Goal: Entertainment & Leisure: Consume media (video, audio)

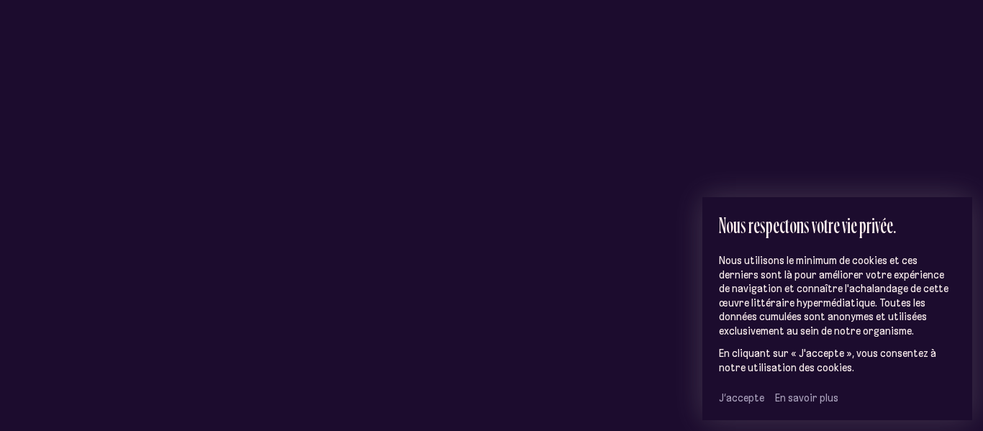
click at [731, 395] on span "J’accepte" at bounding box center [741, 398] width 45 height 13
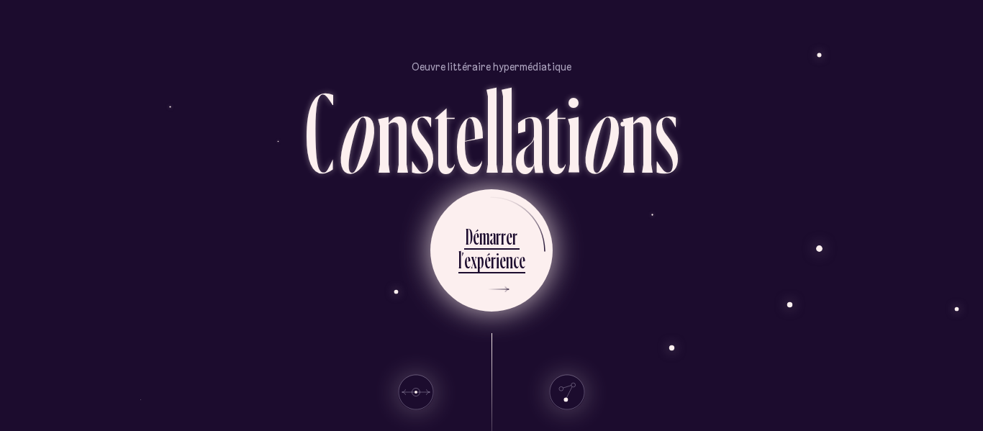
click at [496, 240] on div "r" at bounding box center [498, 236] width 5 height 28
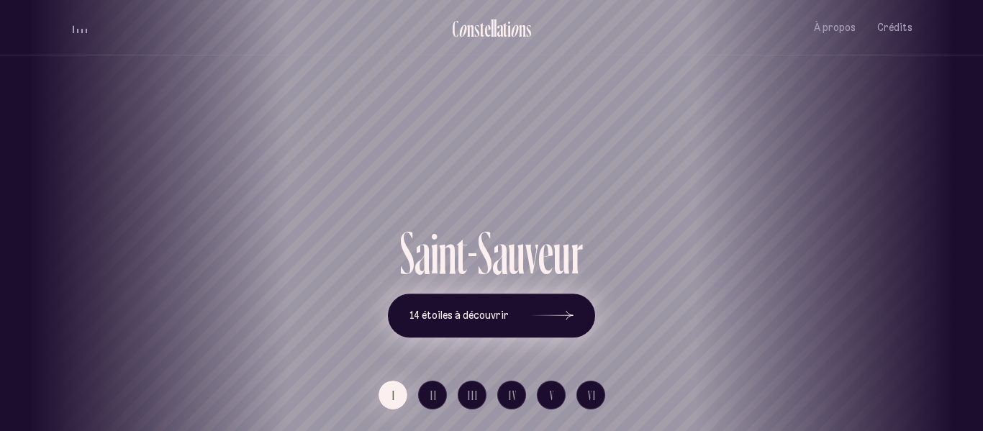
click at [553, 315] on div at bounding box center [552, 316] width 43 height 10
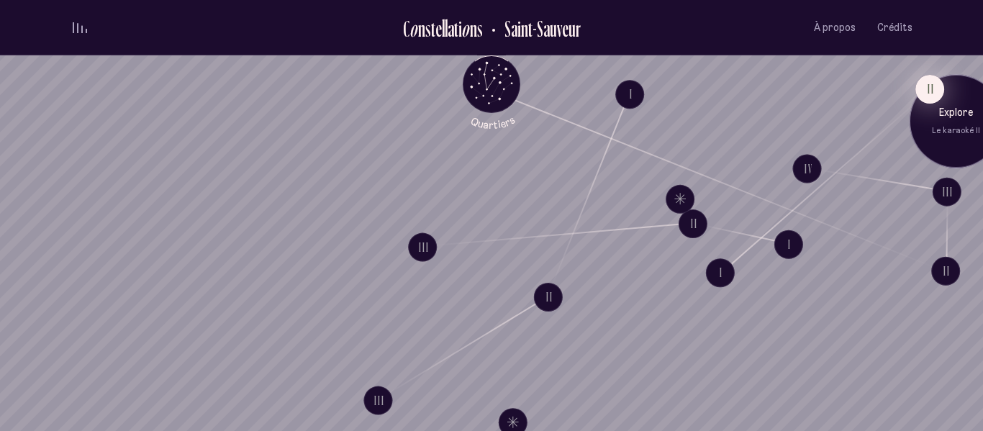
click at [928, 95] on button "II" at bounding box center [930, 89] width 29 height 29
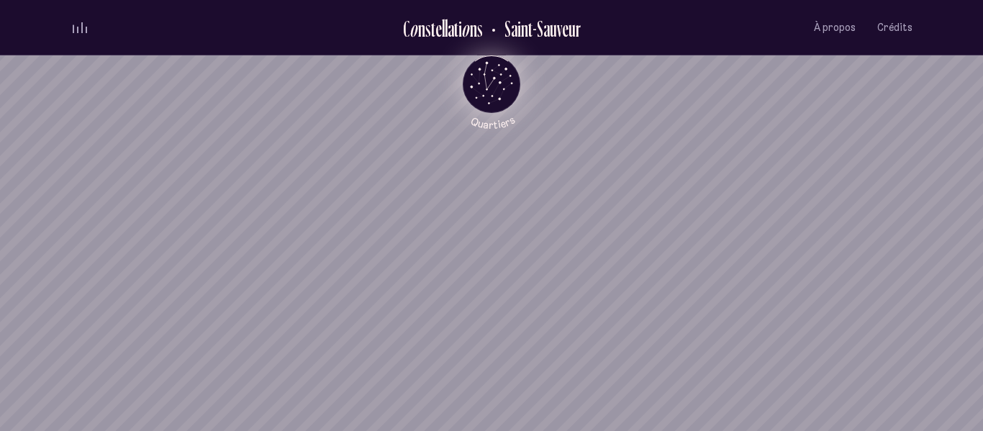
click at [482, 86] on icon "Quartiers" at bounding box center [492, 108] width 84 height 44
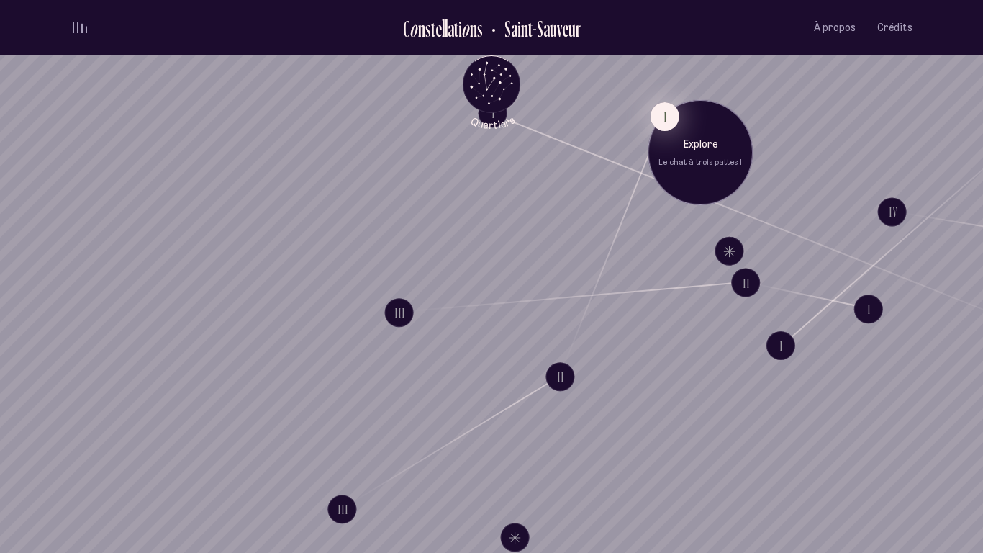
click at [656, 121] on button "I" at bounding box center [665, 116] width 29 height 29
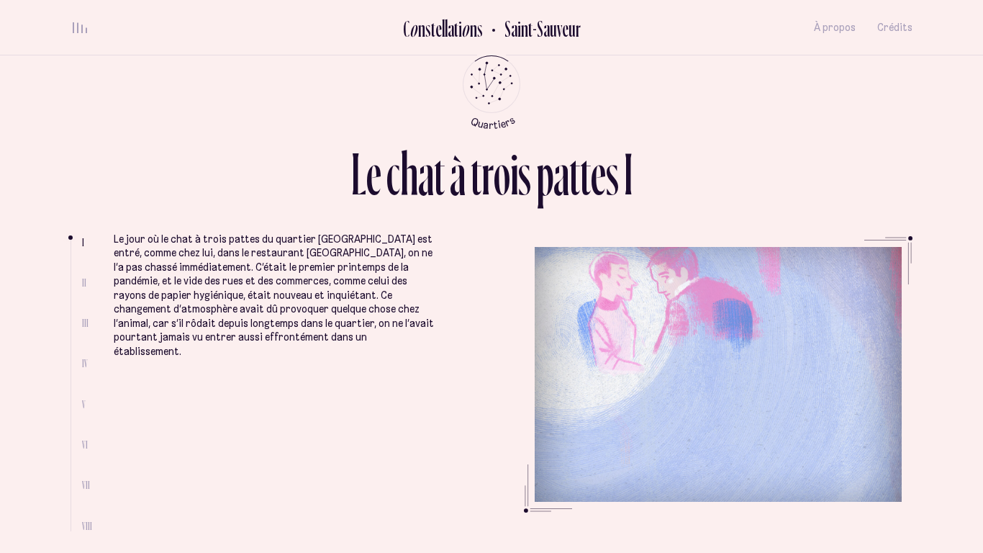
click at [83, 279] on span "II" at bounding box center [84, 282] width 4 height 12
click at [83, 281] on span "II" at bounding box center [84, 282] width 4 height 12
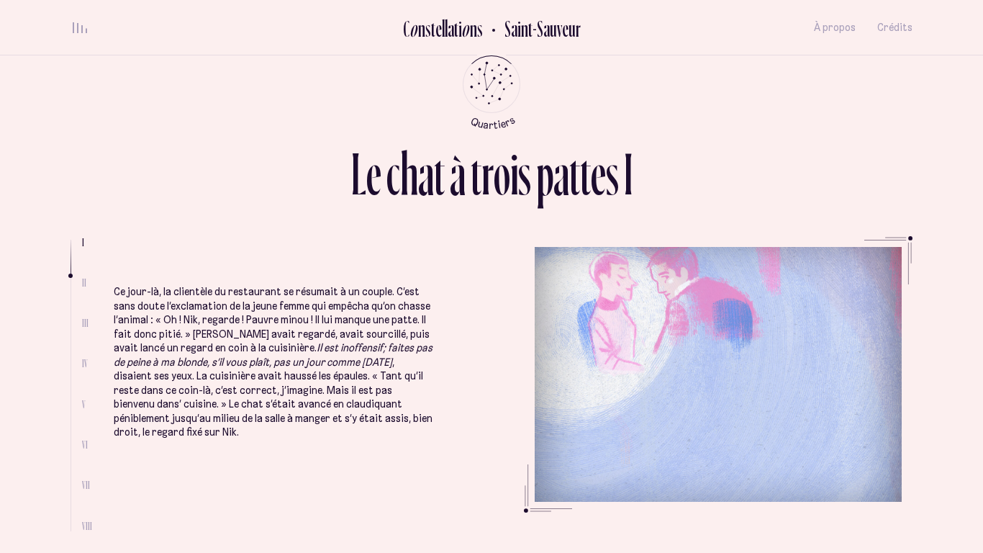
scroll to position [440, 0]
click at [35, 289] on div "L e c h a t à t r o i s p a t t e s I I II III IV V VI VII VIII Le jour où le c…" at bounding box center [491, 276] width 983 height 553
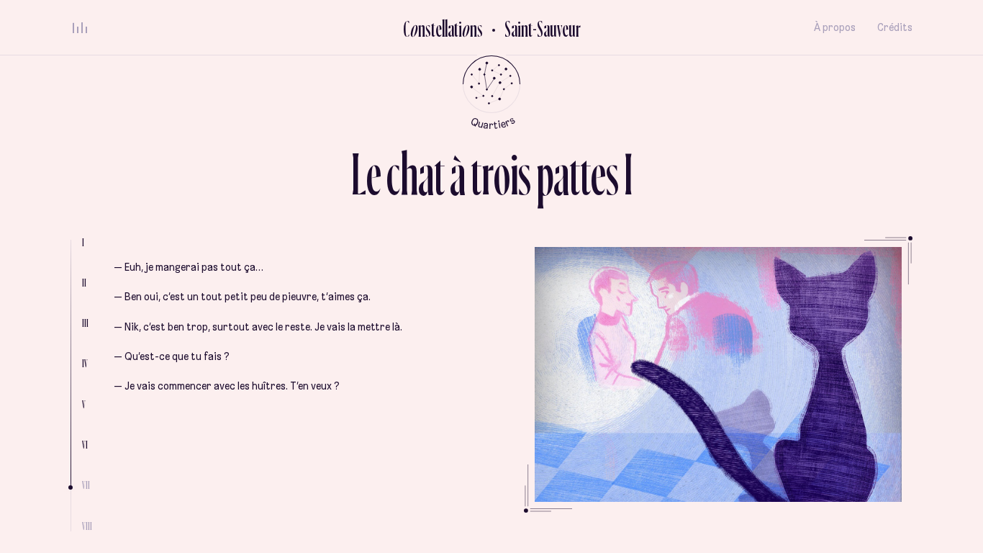
scroll to position [3075, 0]
click at [242, 287] on div "— Euh, je mangerai pas tout ça… — [PERSON_NAME] oui, c’est un tout petit peu de…" at bounding box center [274, 303] width 320 height 184
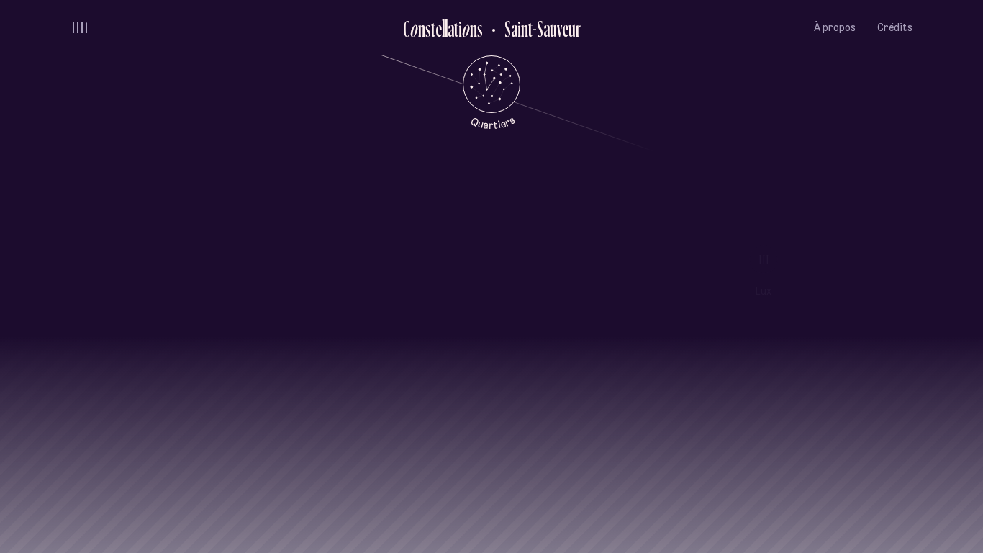
scroll to position [1430, 0]
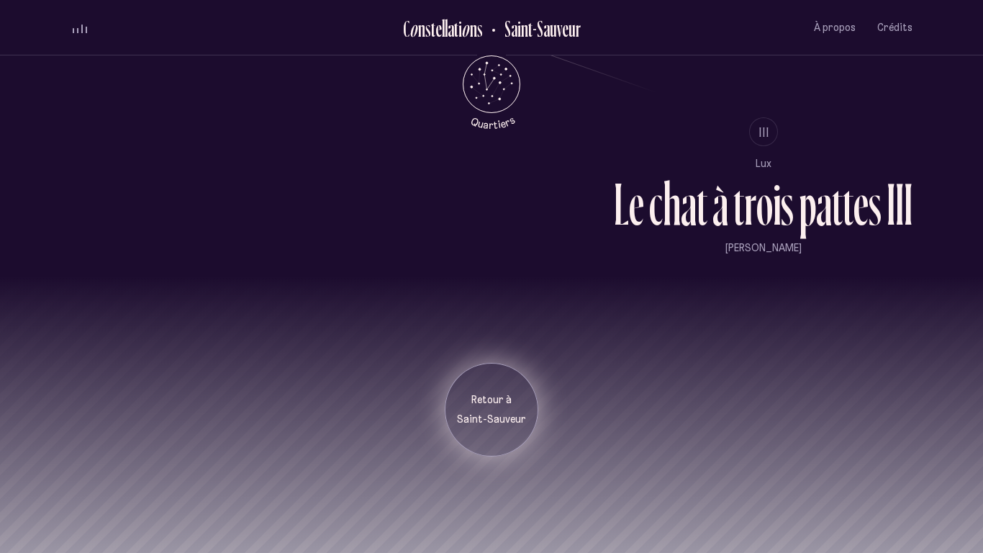
click at [488, 406] on p "Retour à" at bounding box center [492, 400] width 72 height 14
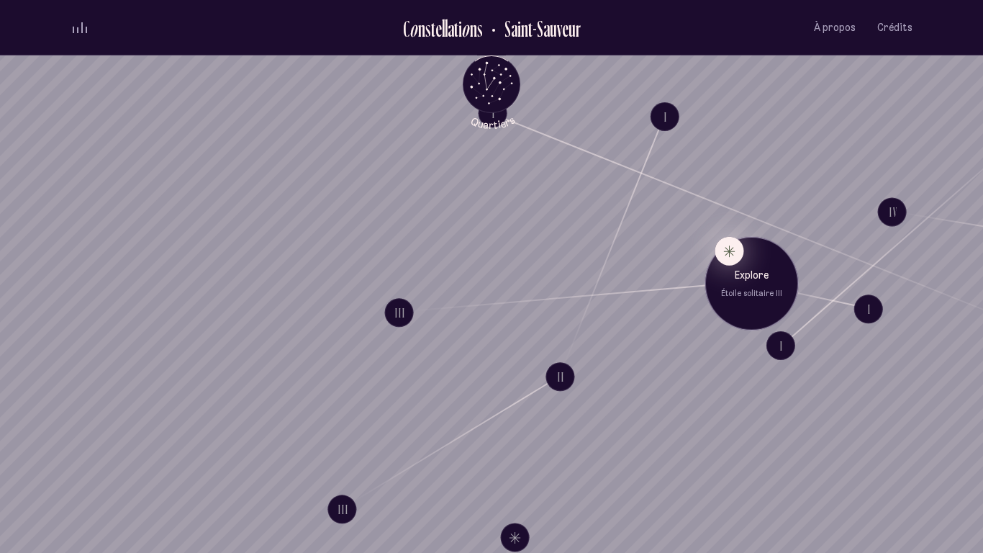
click at [744, 257] on div "Explore Étoile solitaire III" at bounding box center [752, 284] width 94 height 94
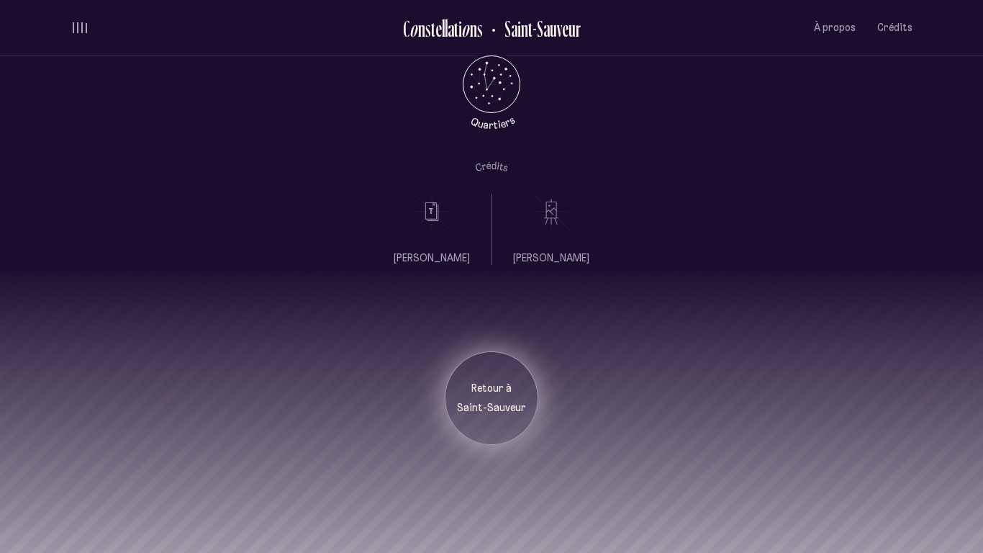
click at [469, 412] on p "Saint-Sauveur" at bounding box center [492, 408] width 72 height 14
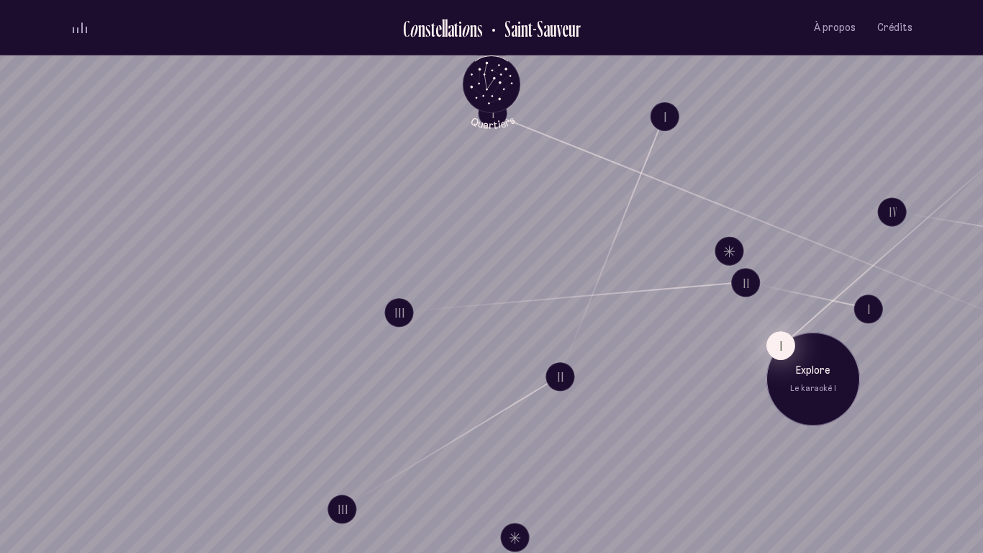
click at [771, 349] on button "I" at bounding box center [781, 345] width 29 height 29
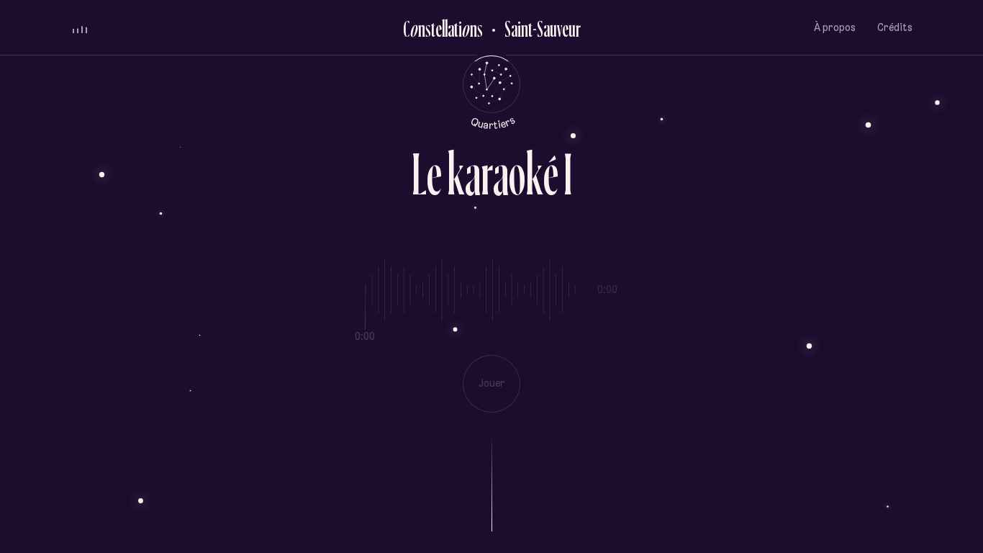
click at [487, 379] on div "0:00 0:00 Jouer" at bounding box center [492, 324] width 842 height 176
click at [486, 379] on div "0:00 0:00 Jouer" at bounding box center [492, 324] width 842 height 176
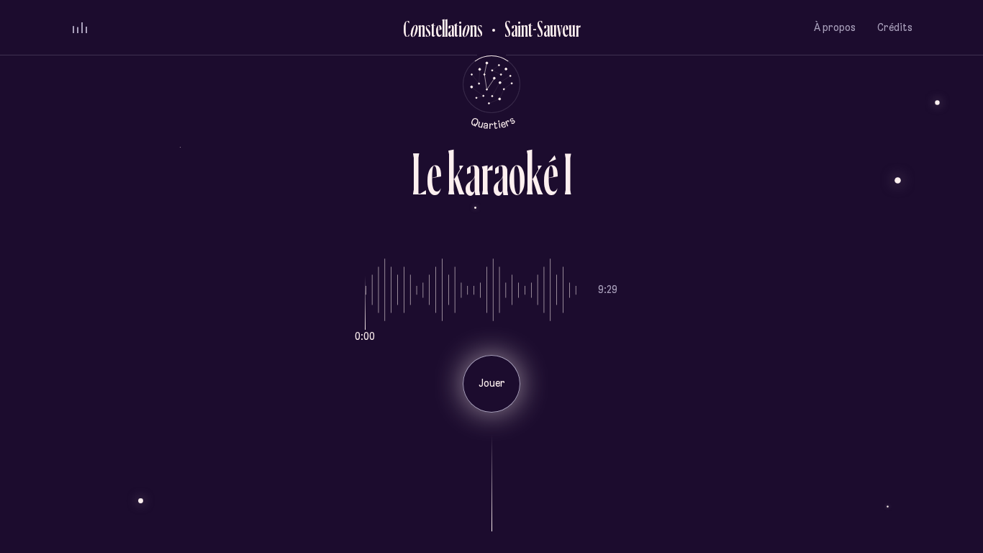
click at [474, 387] on p "Jouer" at bounding box center [492, 384] width 36 height 14
click at [490, 377] on p "Pause" at bounding box center [492, 384] width 36 height 14
click at [839, 29] on span "À propos" at bounding box center [835, 28] width 42 height 12
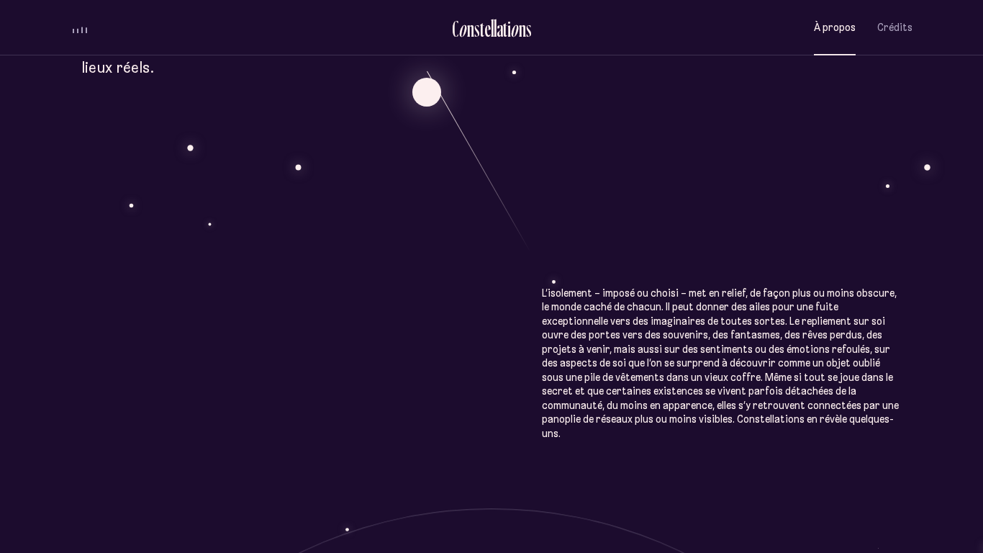
scroll to position [734, 0]
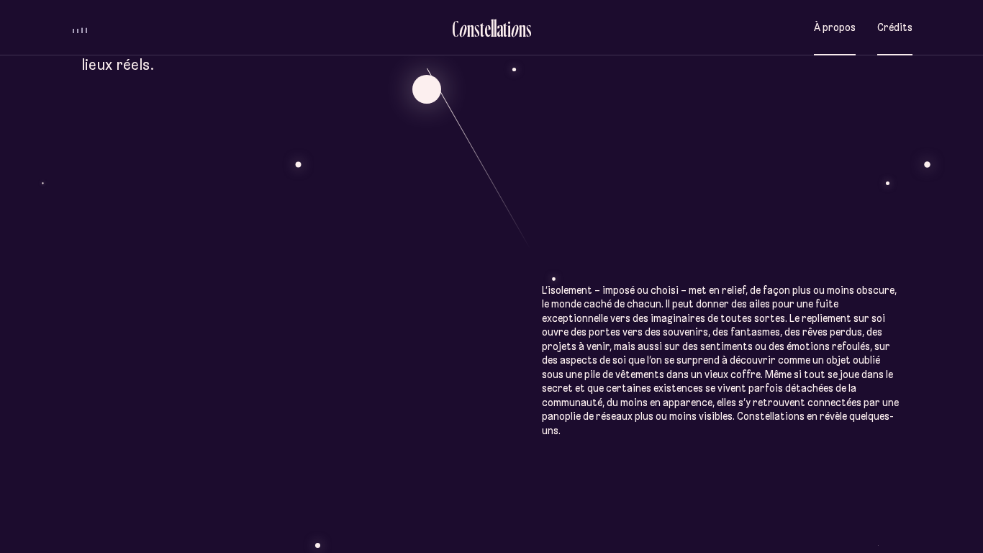
click at [898, 35] on button "Crédits" at bounding box center [895, 28] width 35 height 34
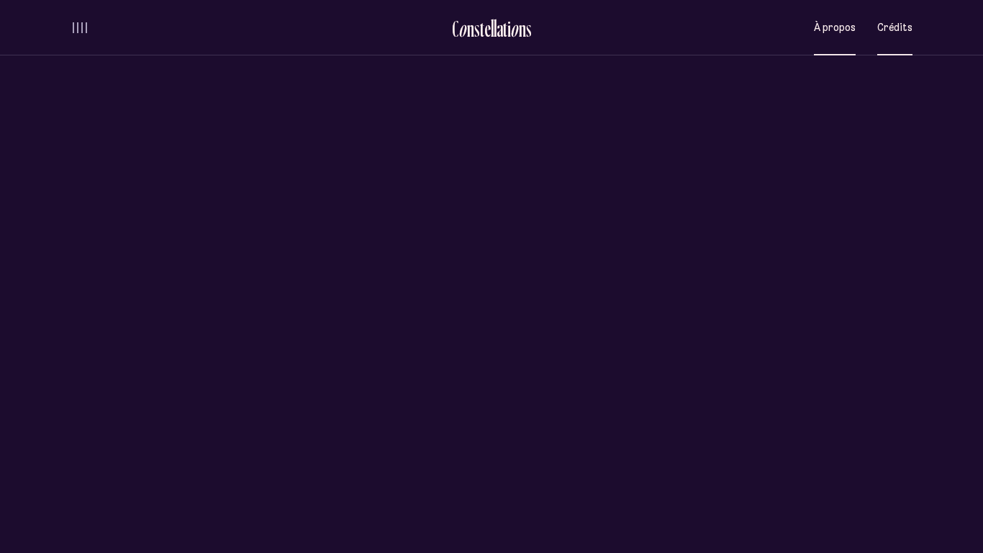
scroll to position [0, 0]
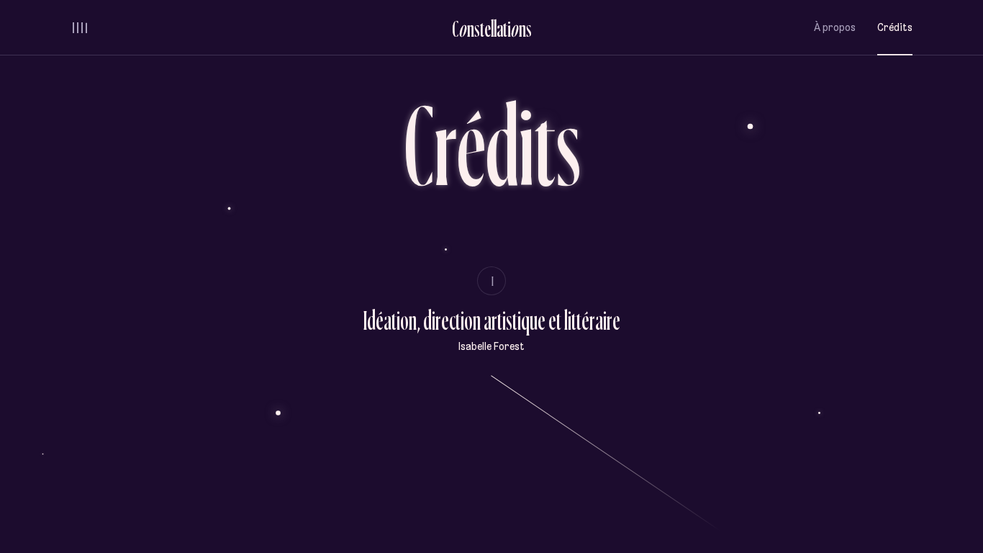
click at [81, 31] on span "volume audio" at bounding box center [81, 31] width 1 height 4
click at [81, 30] on span "volume audio" at bounding box center [81, 32] width 1 height 4
click at [83, 33] on button "volume audio" at bounding box center [80, 27] width 19 height 15
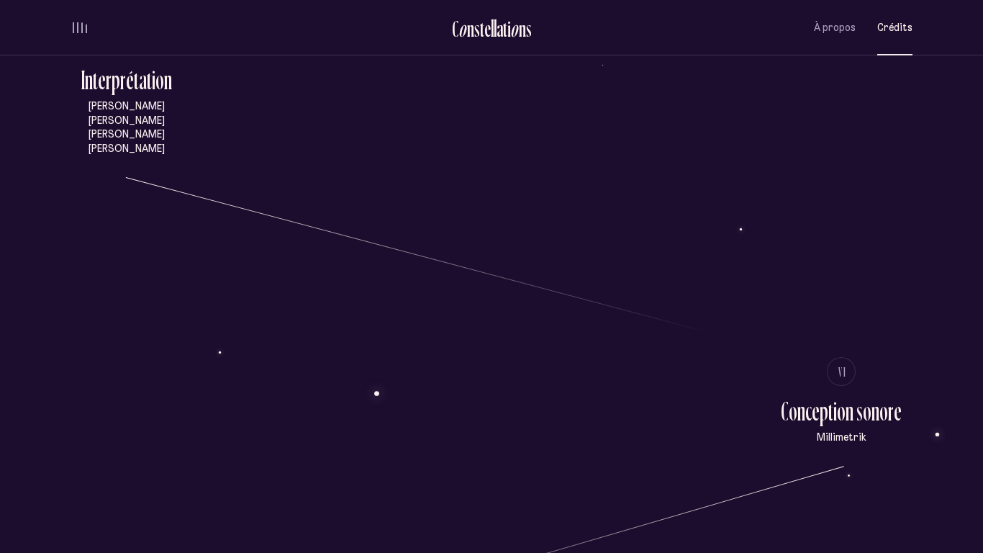
scroll to position [3545, 0]
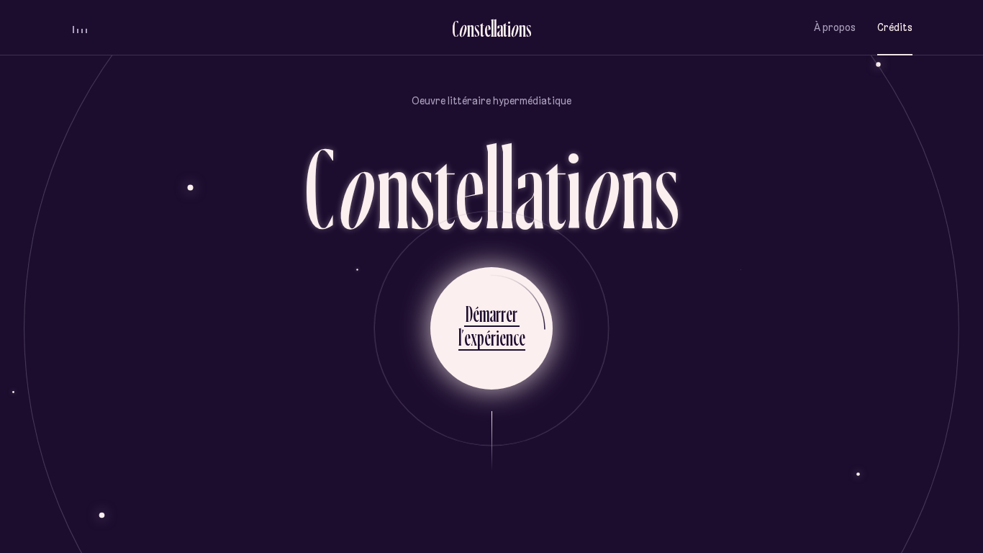
click at [477, 307] on div "é" at bounding box center [476, 313] width 6 height 28
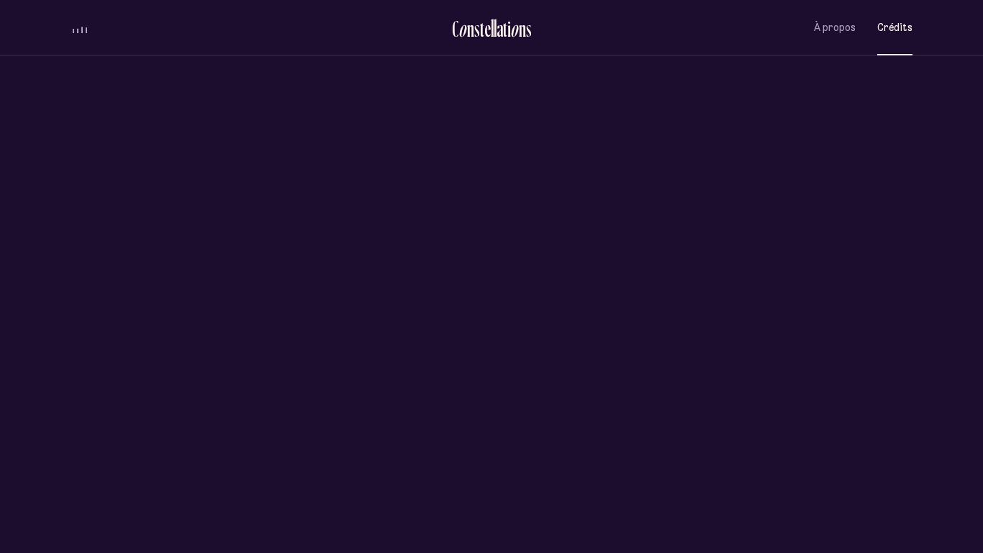
scroll to position [0, 0]
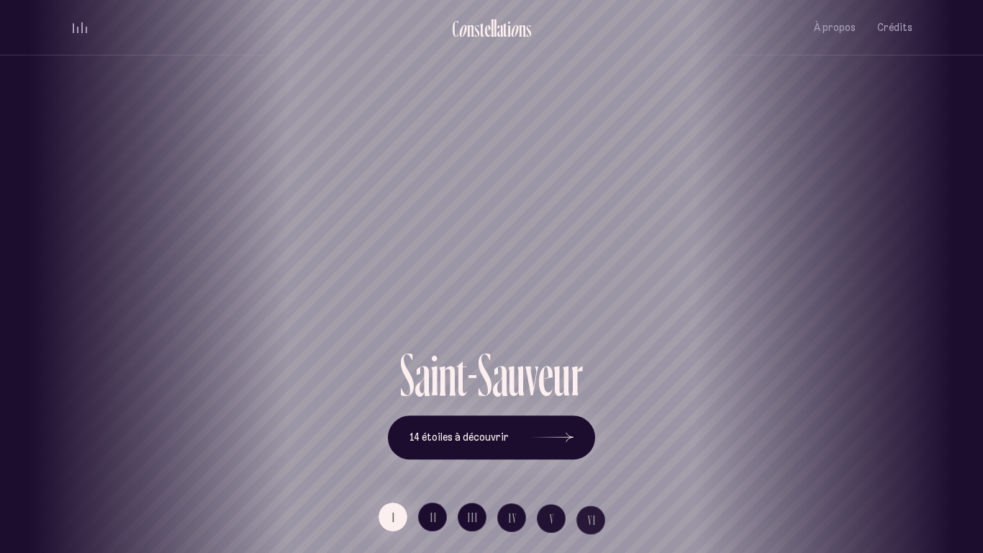
click at [533, 424] on div "[GEOGRAPHIC_DATA] [GEOGRAPHIC_DATA] [GEOGRAPHIC_DATA][PERSON_NAME][GEOGRAPHIC_D…" at bounding box center [491, 276] width 983 height 553
click at [557, 428] on div "[GEOGRAPHIC_DATA] [GEOGRAPHIC_DATA] [GEOGRAPHIC_DATA][PERSON_NAME][GEOGRAPHIC_D…" at bounding box center [491, 276] width 983 height 553
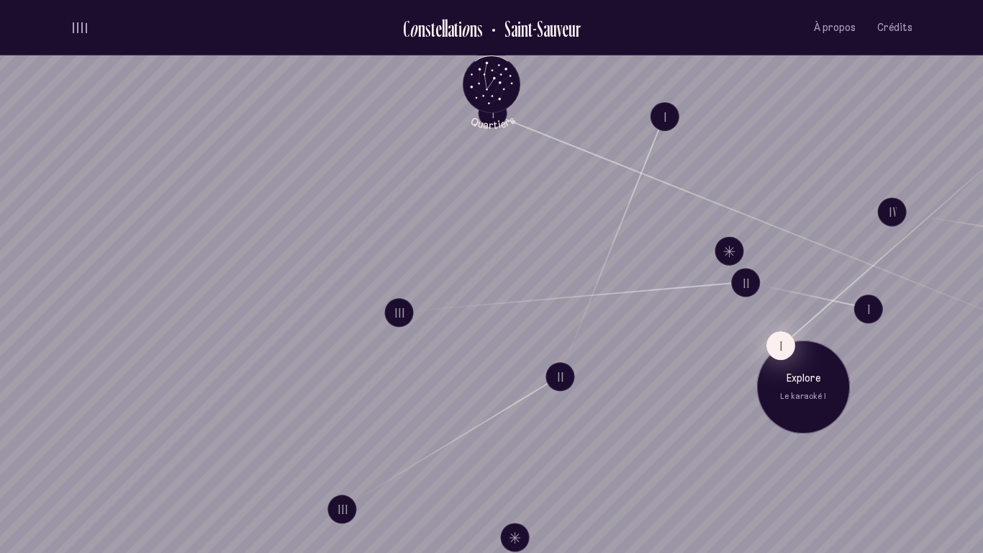
click at [785, 333] on button "I" at bounding box center [781, 345] width 29 height 29
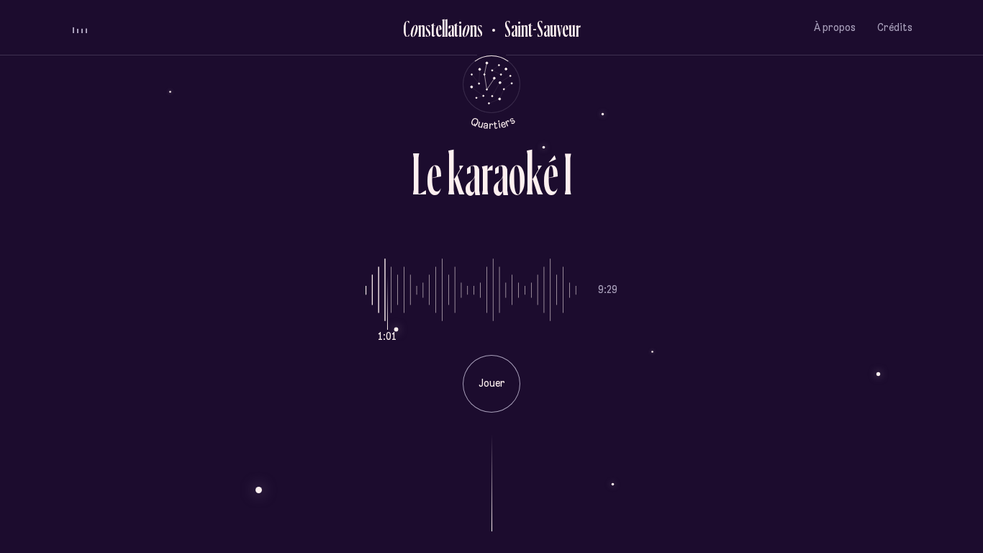
drag, startPoint x: 376, startPoint y: 307, endPoint x: 392, endPoint y: 312, distance: 17.3
click at [392, 312] on input "range" at bounding box center [471, 290] width 211 height 108
click at [500, 380] on p "Jouer" at bounding box center [492, 384] width 36 height 14
click at [500, 380] on p "Pause" at bounding box center [492, 384] width 36 height 14
drag, startPoint x: 382, startPoint y: 290, endPoint x: 393, endPoint y: 284, distance: 12.2
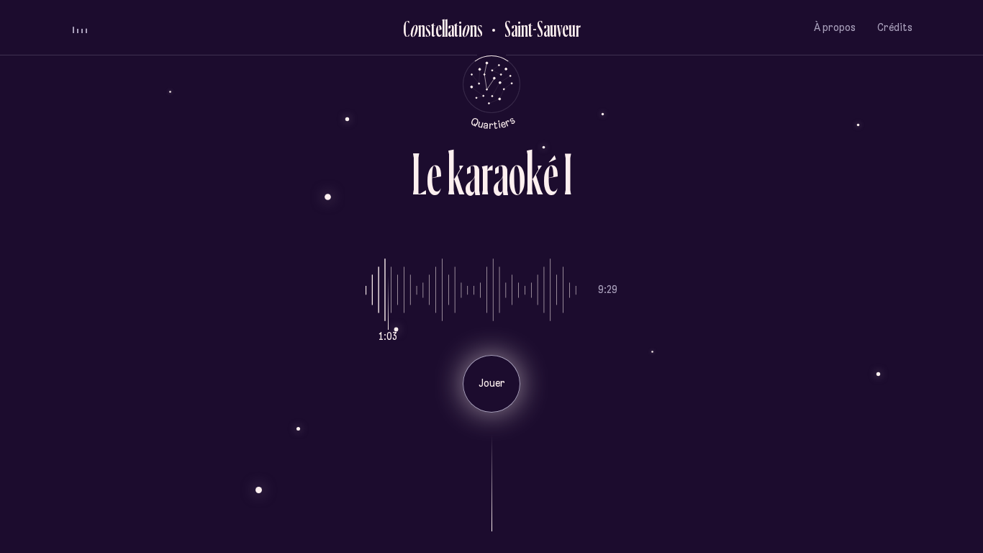
type input "**"
click at [393, 284] on input "range" at bounding box center [471, 290] width 211 height 108
click at [500, 408] on div "Jouer" at bounding box center [492, 384] width 58 height 58
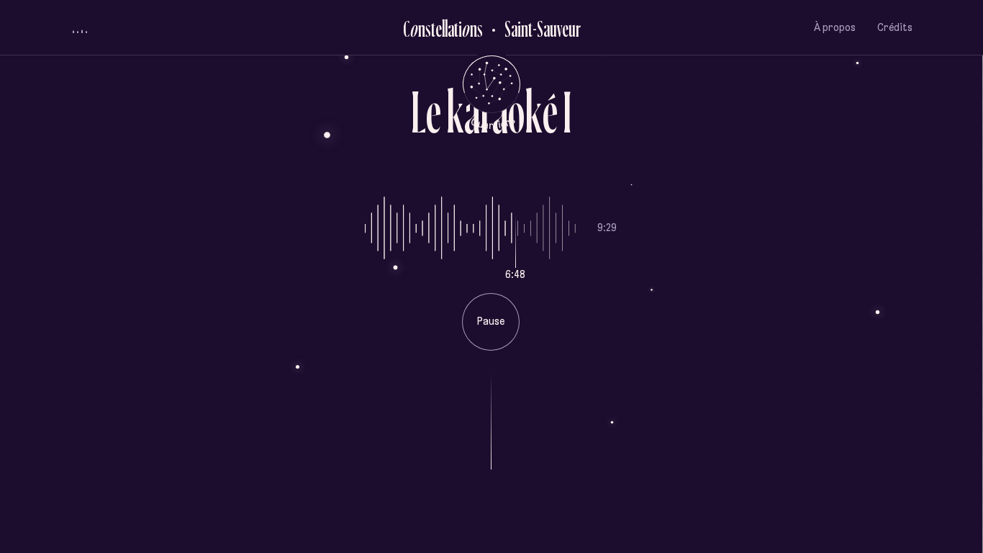
scroll to position [0, 1]
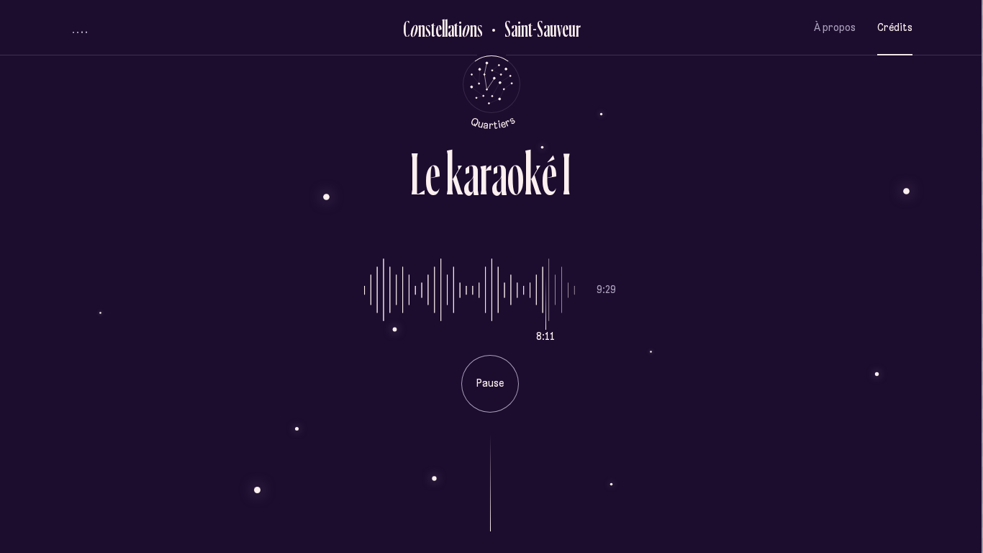
click at [887, 19] on button "Crédits" at bounding box center [895, 28] width 35 height 34
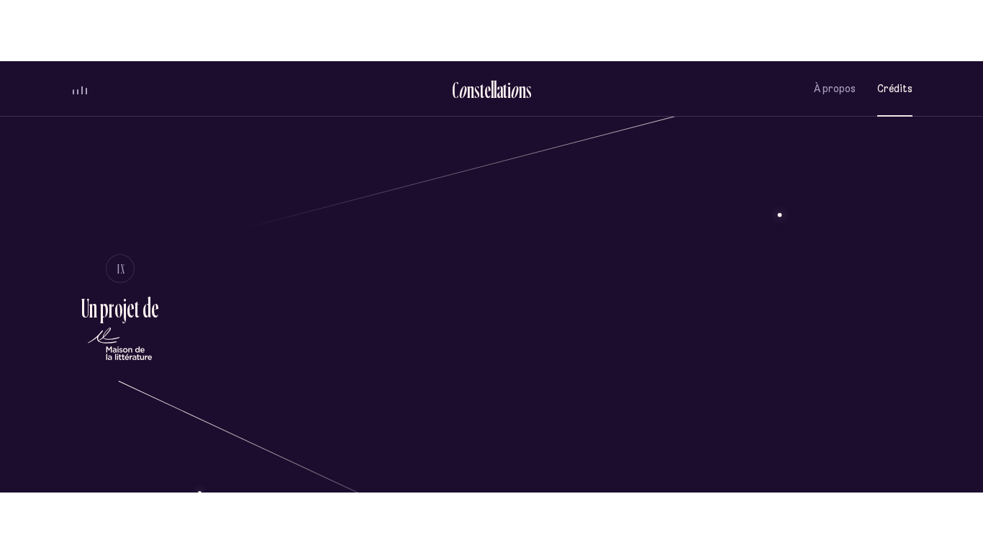
scroll to position [3545, 0]
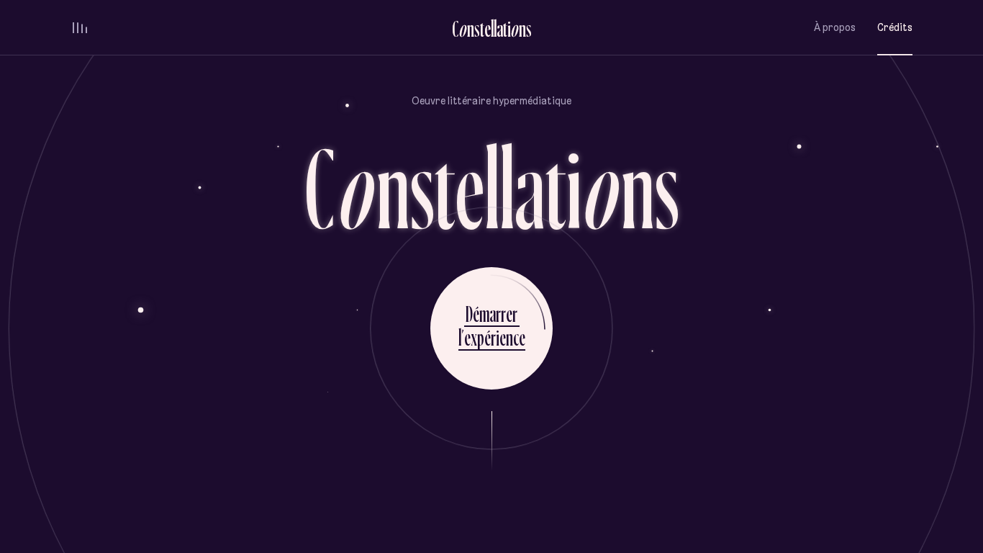
click at [658, 379] on div "D é m a r r e r l ’ e x p é r i e n c e" at bounding box center [492, 328] width 374 height 122
